Goal: Task Accomplishment & Management: Manage account settings

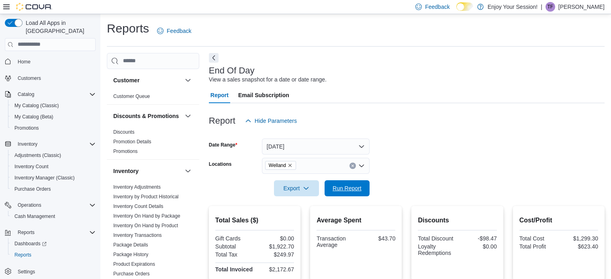
click at [359, 184] on span "Run Report" at bounding box center [347, 188] width 29 height 8
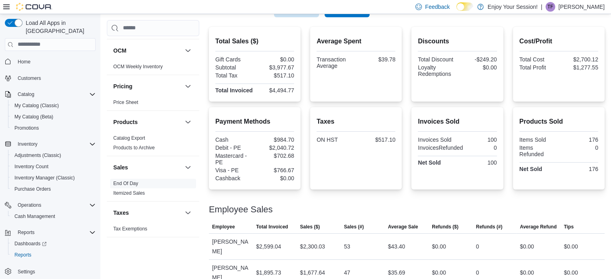
scroll to position [182, 0]
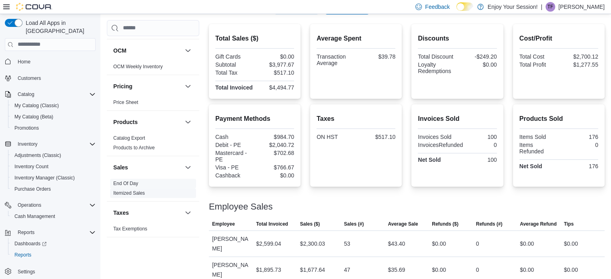
click at [138, 194] on link "Itemized Sales" at bounding box center [129, 193] width 32 height 6
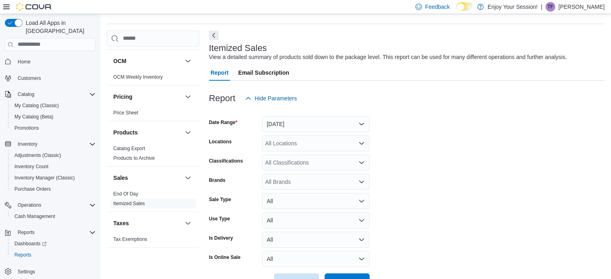
scroll to position [18, 0]
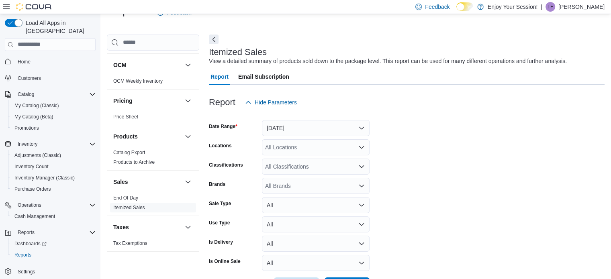
click at [580, 3] on p "Toni Fournier" at bounding box center [581, 7] width 46 height 10
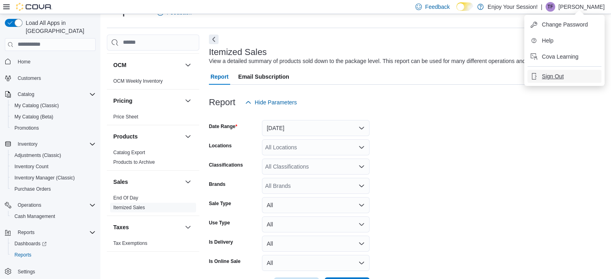
click at [563, 79] on span "Sign Out" at bounding box center [553, 76] width 22 height 8
